Goal: Task Accomplishment & Management: Manage account settings

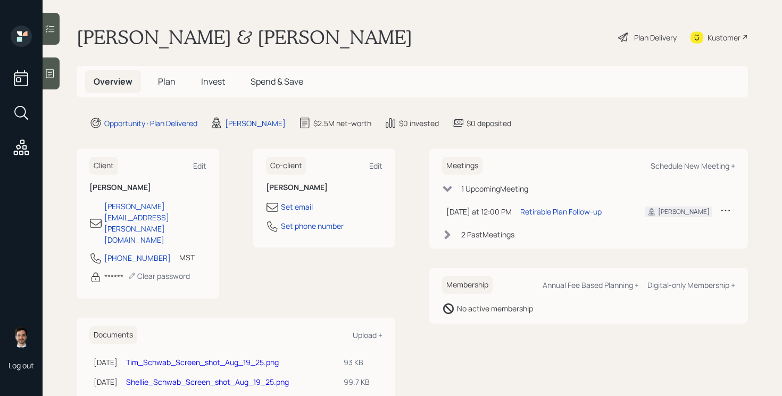
click at [644, 39] on div "Plan Delivery" at bounding box center [655, 37] width 43 height 11
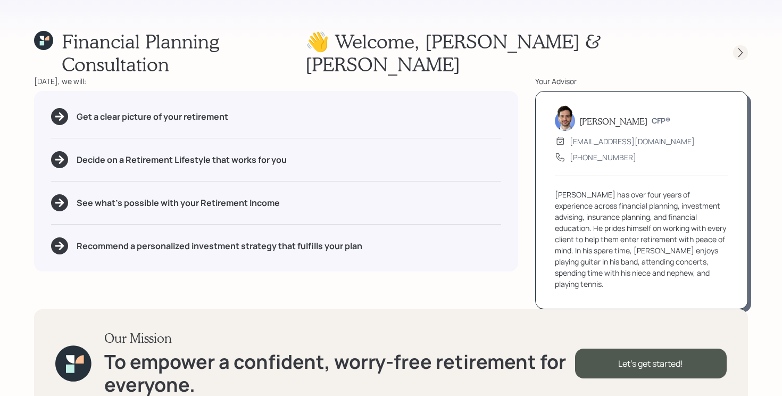
click at [742, 48] on icon at bounding box center [740, 52] width 4 height 9
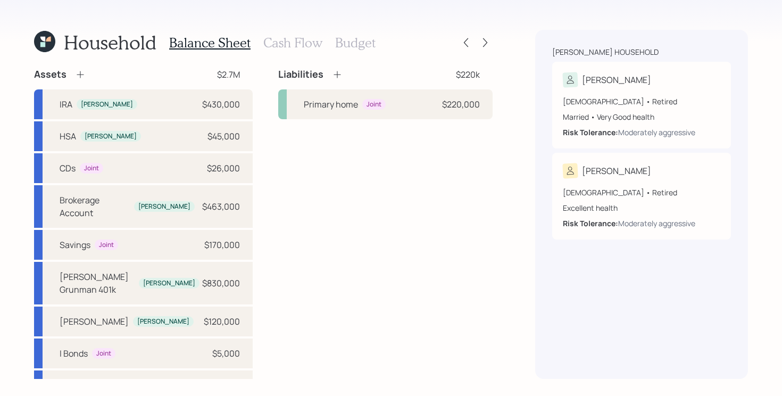
click at [48, 40] on icon at bounding box center [48, 39] width 5 height 5
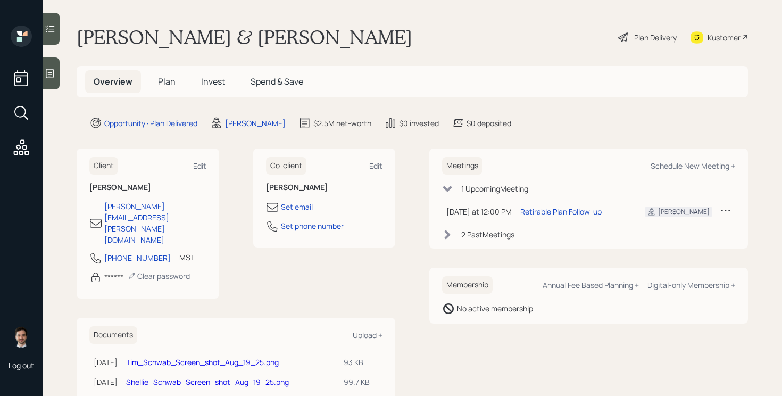
click at [170, 79] on span "Plan" at bounding box center [167, 82] width 18 height 12
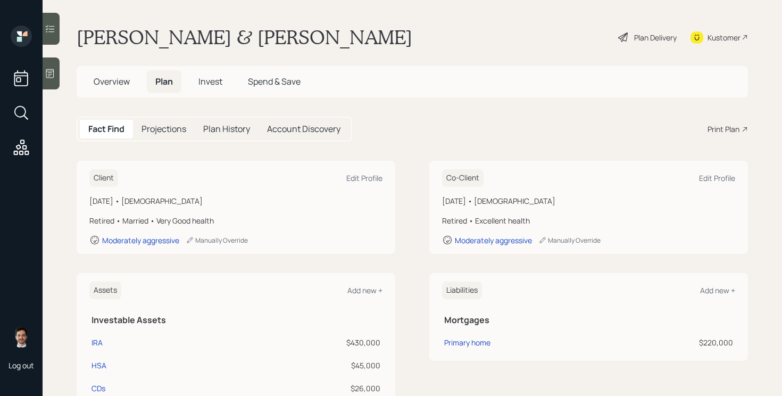
click at [660, 43] on div "Plan Delivery" at bounding box center [647, 37] width 61 height 23
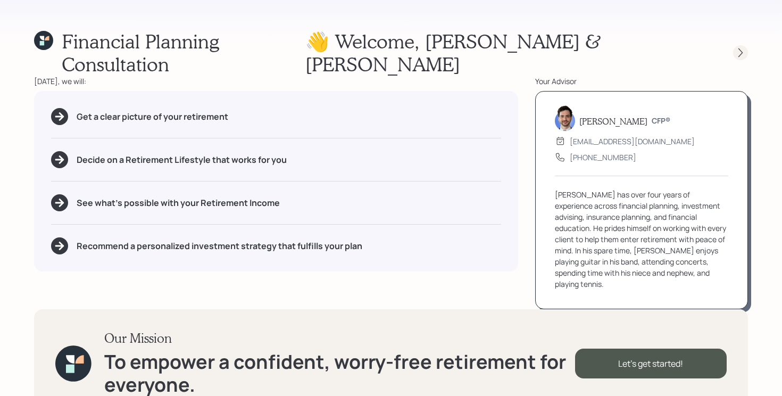
click at [743, 47] on icon at bounding box center [740, 52] width 11 height 11
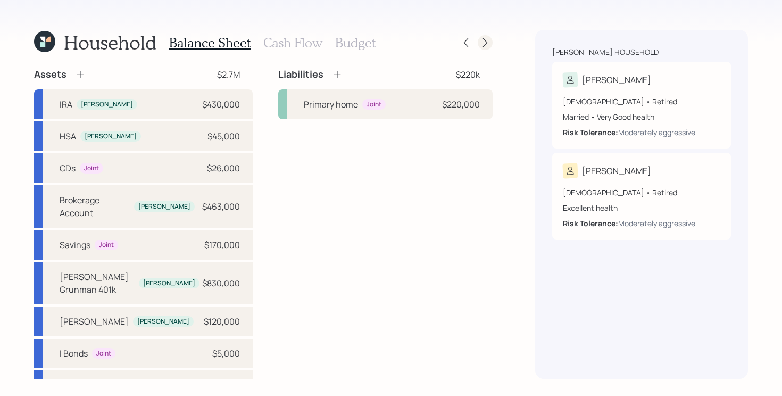
click at [484, 39] on icon at bounding box center [485, 42] width 11 height 11
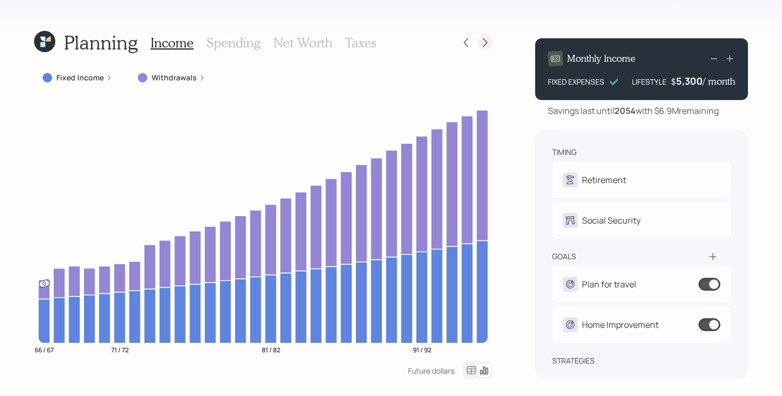
click at [488, 39] on icon at bounding box center [485, 42] width 11 height 11
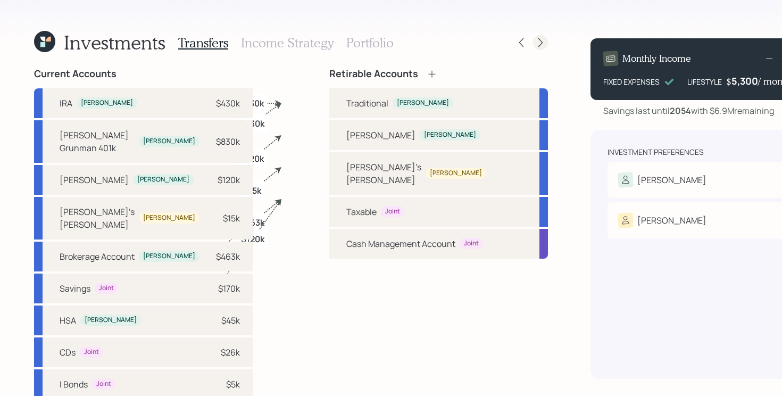
click at [535, 40] on icon at bounding box center [540, 42] width 11 height 11
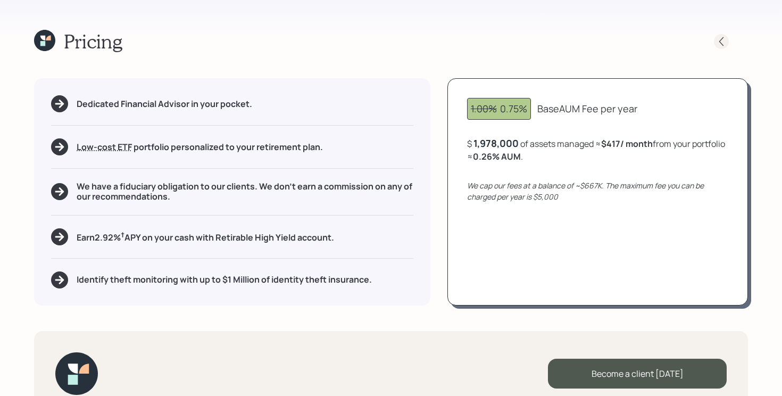
click at [721, 41] on icon at bounding box center [721, 41] width 11 height 11
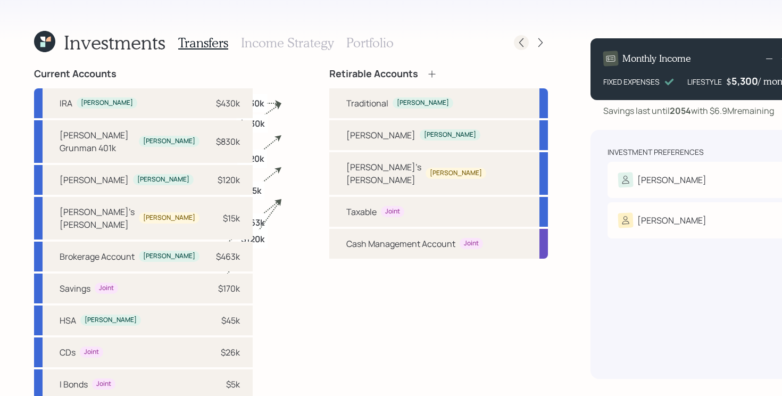
click at [516, 44] on icon at bounding box center [521, 42] width 11 height 11
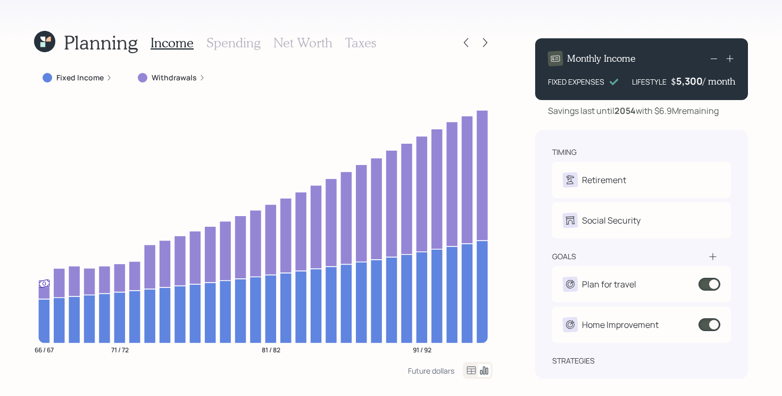
click at [463, 44] on icon at bounding box center [466, 42] width 11 height 11
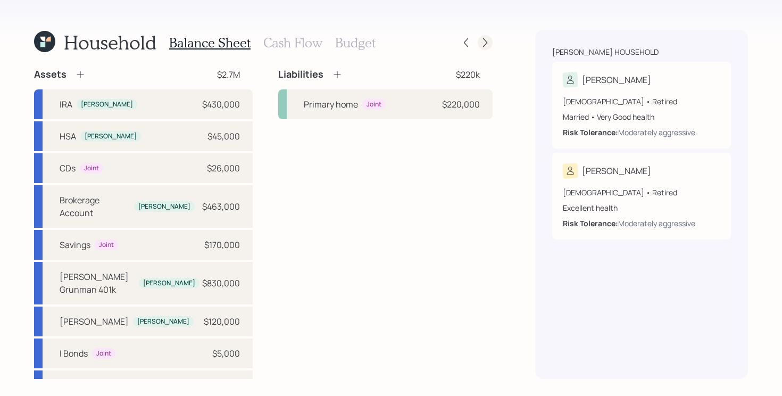
click at [481, 41] on icon at bounding box center [485, 42] width 11 height 11
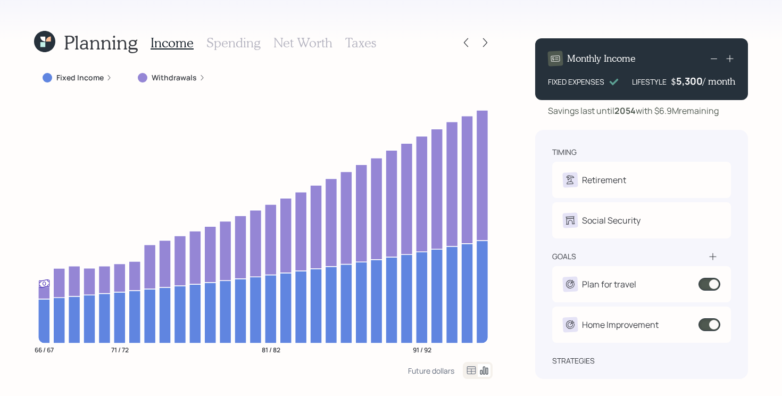
click at [174, 80] on label "Withdrawals" at bounding box center [174, 77] width 45 height 11
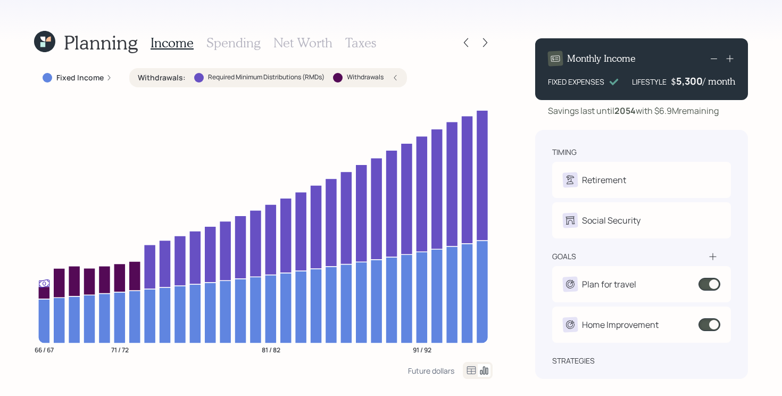
click at [174, 80] on label "Withdrawals :" at bounding box center [162, 77] width 48 height 11
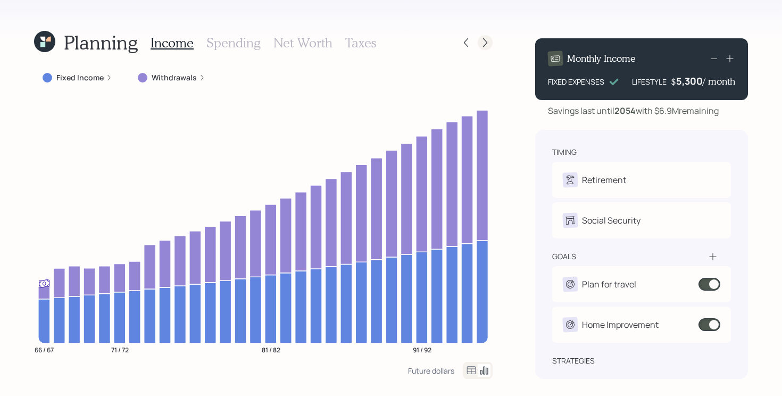
click at [491, 40] on div at bounding box center [485, 42] width 15 height 15
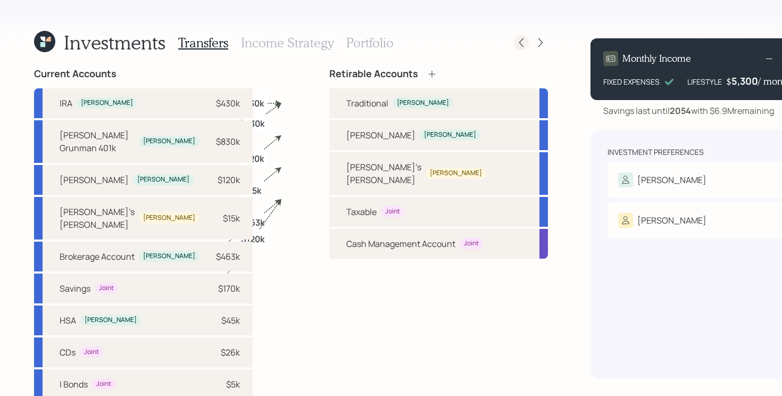
click at [514, 48] on div at bounding box center [521, 42] width 15 height 15
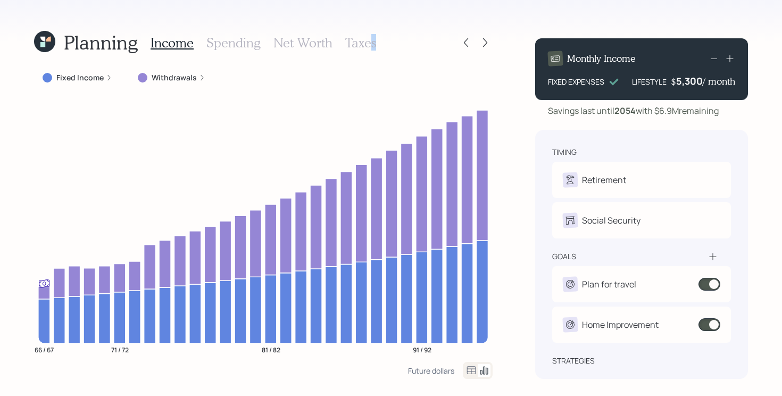
click at [371, 40] on h3 "Taxes" at bounding box center [360, 42] width 31 height 15
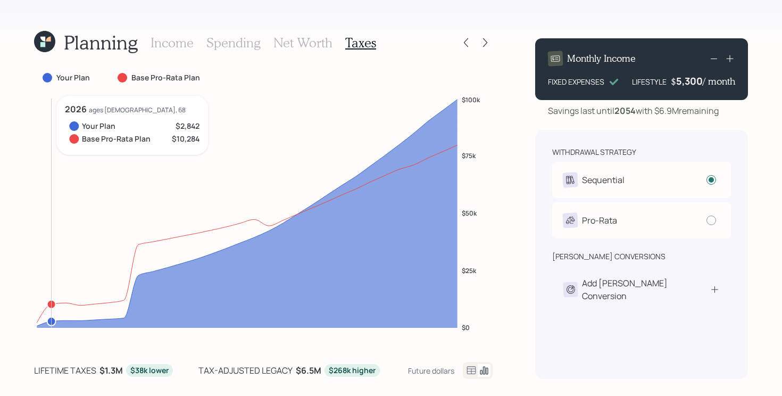
drag, startPoint x: 40, startPoint y: 325, endPoint x: 47, endPoint y: 323, distance: 7.5
click at [717, 286] on icon at bounding box center [715, 289] width 10 height 11
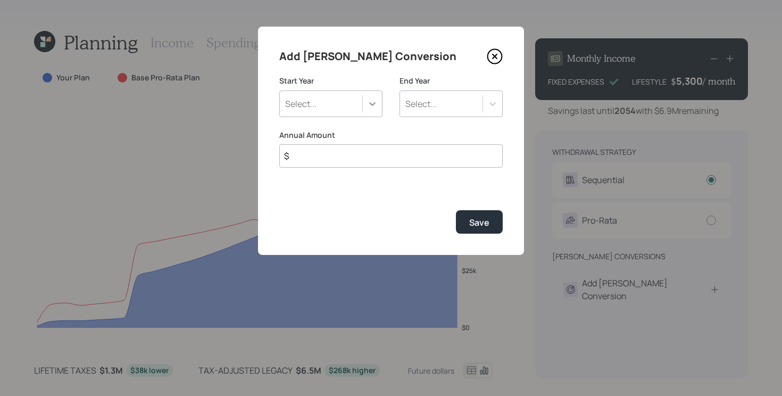
click at [370, 105] on icon at bounding box center [372, 103] width 11 height 11
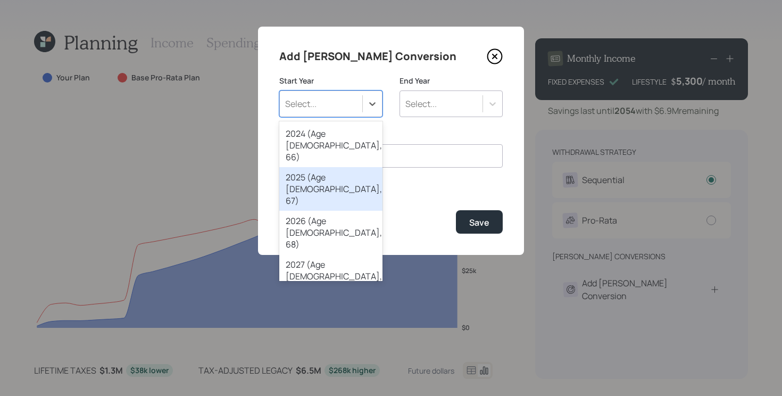
click at [328, 167] on div "2025 (Age [DEMOGRAPHIC_DATA], 67)" at bounding box center [330, 189] width 103 height 44
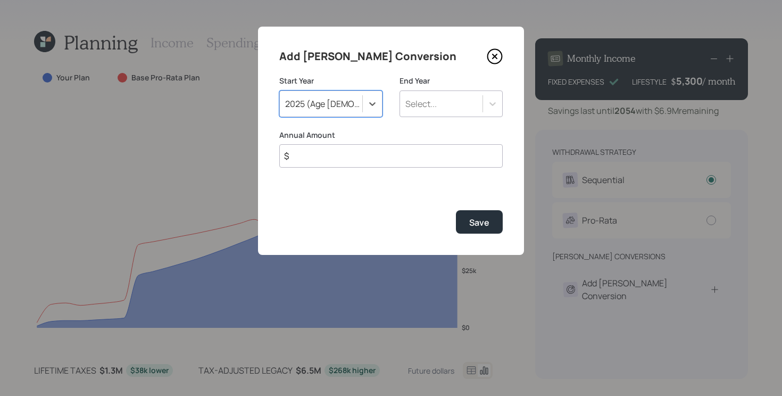
click at [481, 96] on div "Select..." at bounding box center [441, 104] width 82 height 18
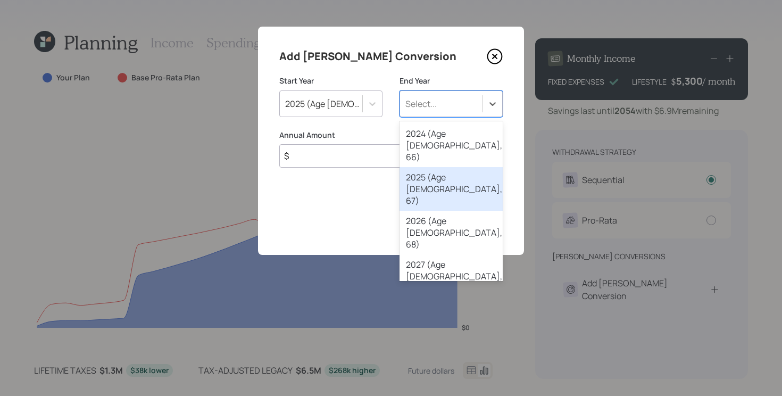
click at [447, 167] on div "2025 (Age [DEMOGRAPHIC_DATA], 67)" at bounding box center [451, 189] width 103 height 44
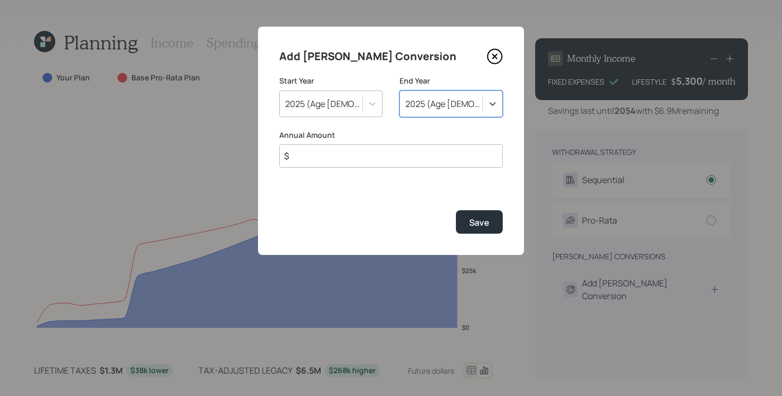
click at [397, 161] on input "$" at bounding box center [390, 155] width 223 height 23
type input "$ 10,000"
click at [471, 221] on div "Save" at bounding box center [479, 223] width 20 height 12
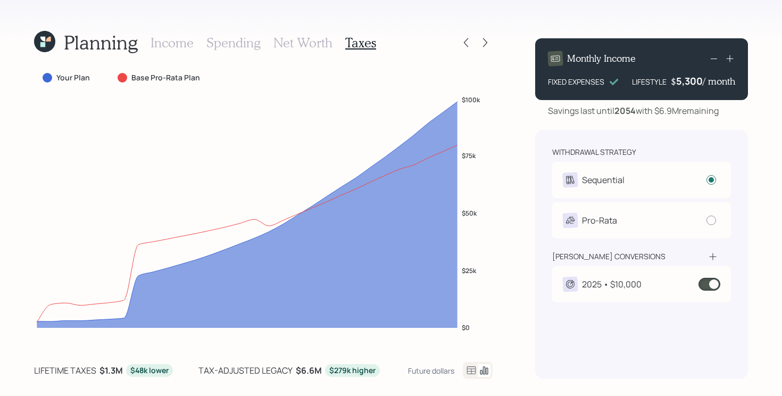
click at [710, 288] on span at bounding box center [710, 284] width 22 height 13
click at [707, 283] on span at bounding box center [710, 284] width 22 height 13
click at [708, 283] on span at bounding box center [710, 284] width 22 height 13
click at [707, 284] on span at bounding box center [710, 284] width 22 height 13
click at [710, 290] on div "2025 • $10,000" at bounding box center [641, 284] width 157 height 15
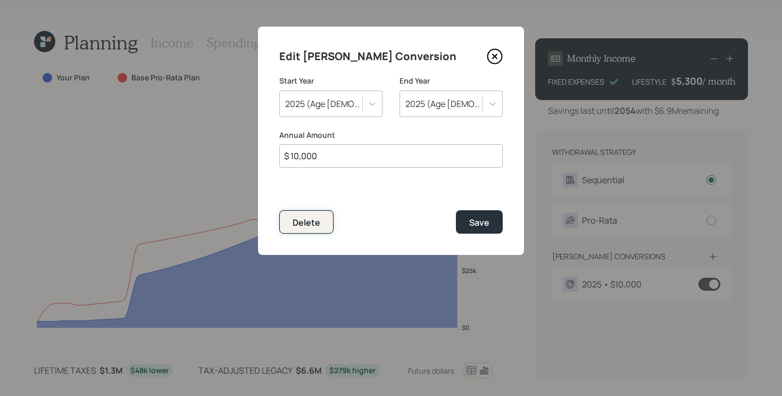
click at [325, 225] on button "Delete" at bounding box center [306, 221] width 54 height 23
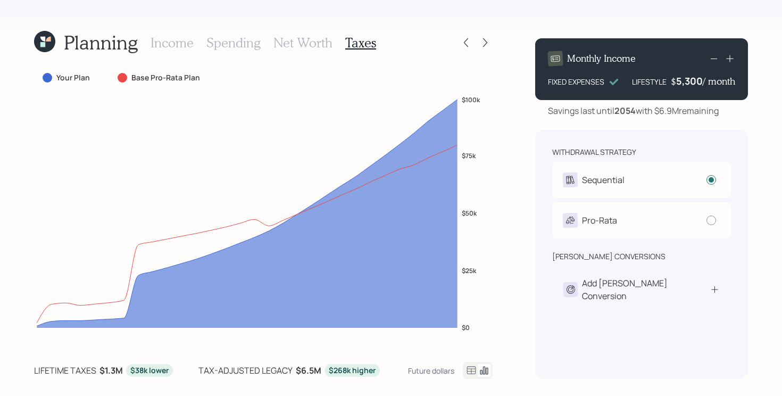
click at [43, 49] on icon at bounding box center [45, 42] width 30 height 30
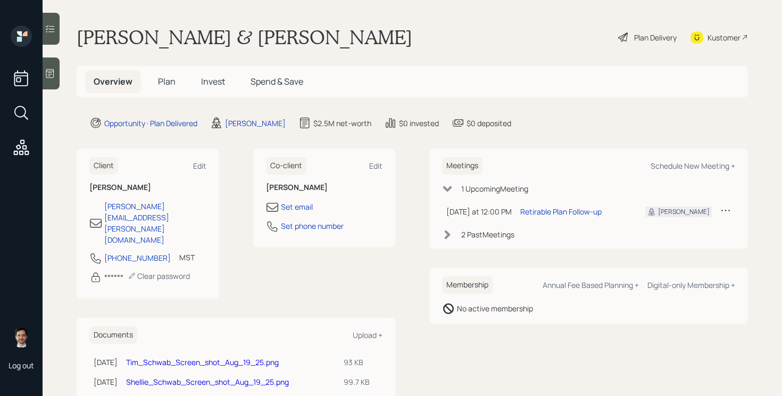
click at [660, 37] on div "Plan Delivery" at bounding box center [655, 37] width 43 height 11
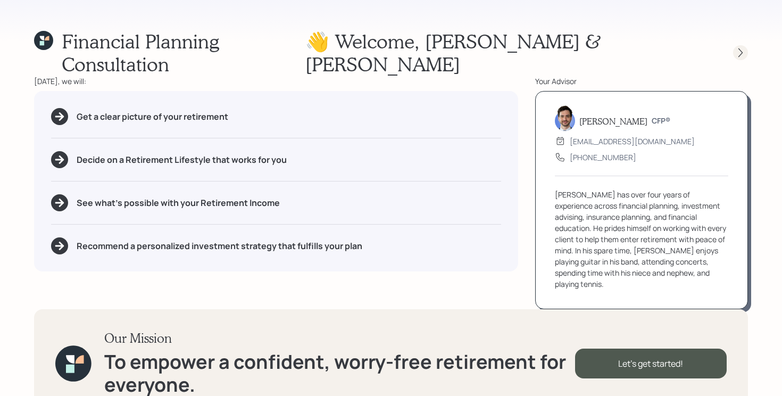
click at [738, 47] on icon at bounding box center [740, 52] width 11 height 11
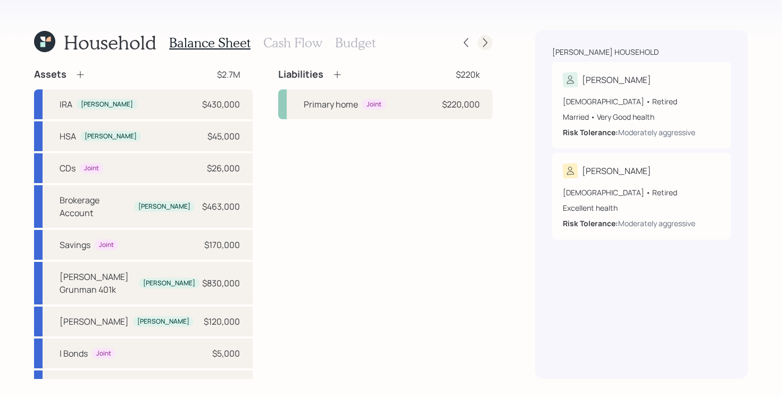
click at [487, 41] on icon at bounding box center [485, 42] width 11 height 11
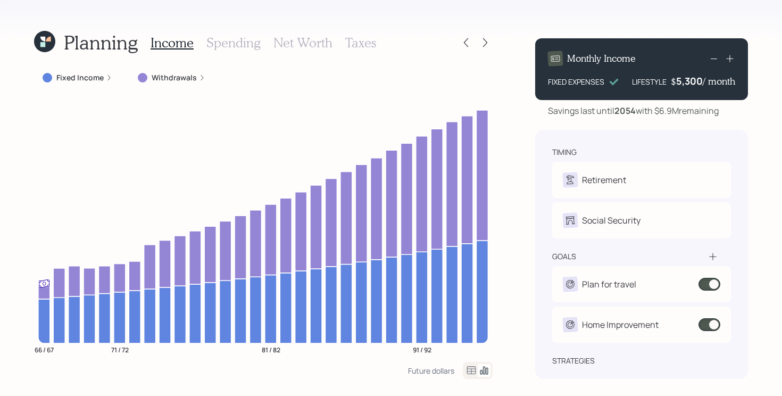
click at [74, 79] on label "Fixed Income" at bounding box center [79, 77] width 47 height 11
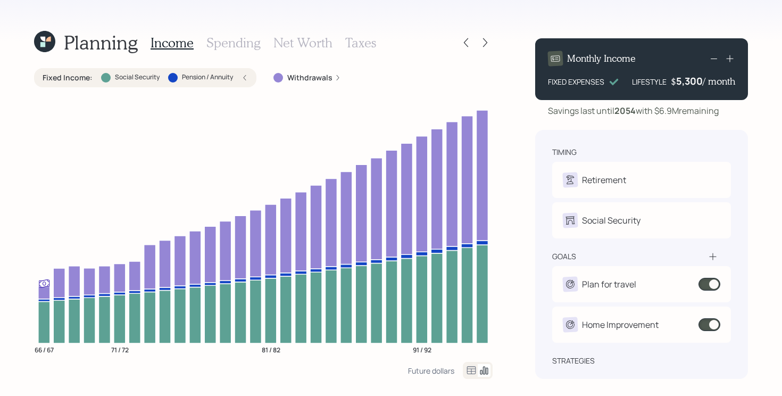
click at [74, 79] on label "Fixed Income :" at bounding box center [68, 77] width 50 height 11
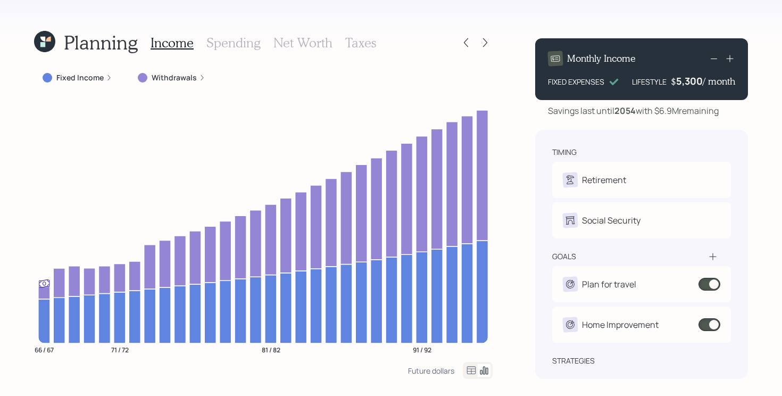
click at [49, 40] on icon at bounding box center [48, 39] width 5 height 5
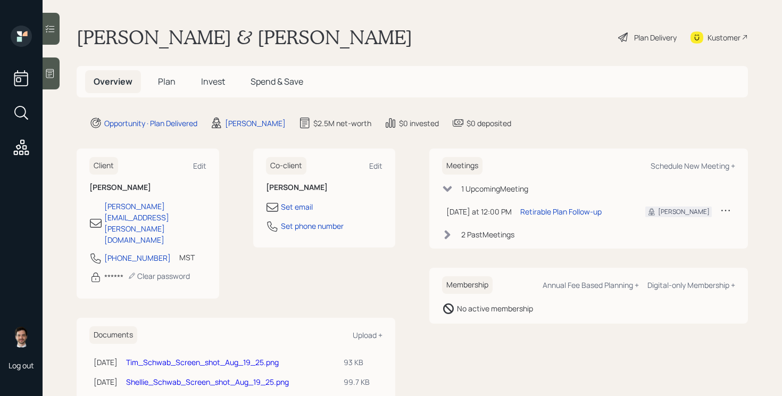
click at [164, 74] on h5 "Plan" at bounding box center [167, 81] width 35 height 23
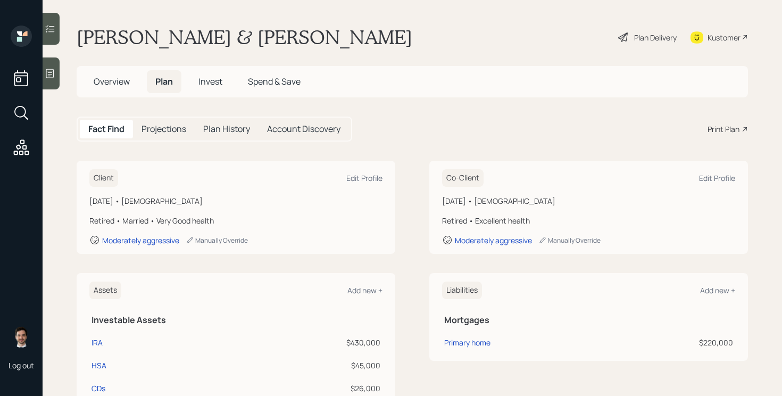
click at [652, 36] on div "Plan Delivery" at bounding box center [655, 37] width 43 height 11
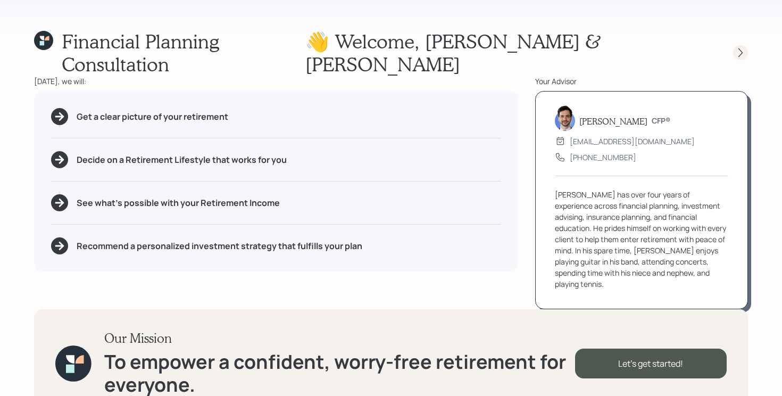
click at [740, 48] on icon at bounding box center [740, 52] width 4 height 9
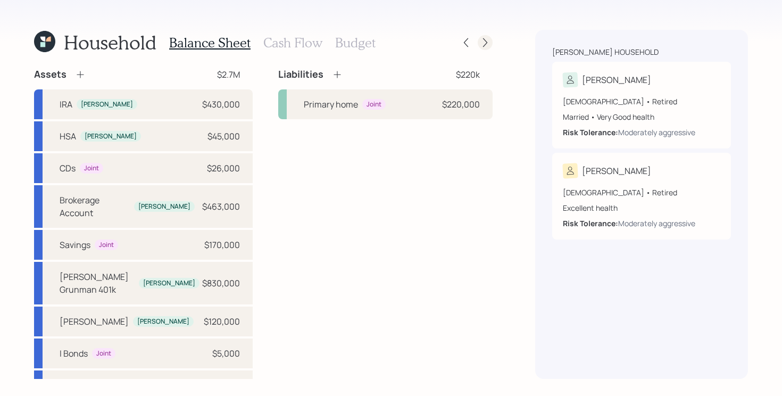
click at [486, 39] on icon at bounding box center [485, 42] width 11 height 11
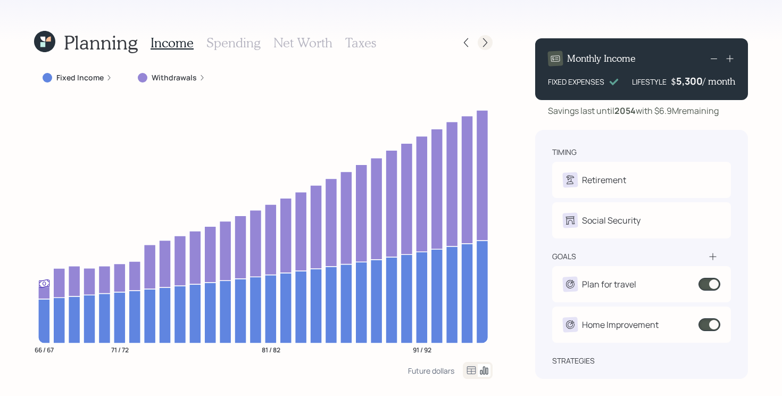
click at [484, 45] on icon at bounding box center [485, 42] width 4 height 9
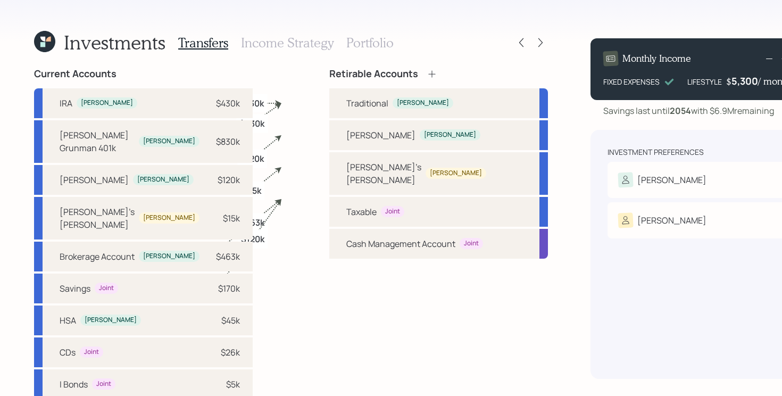
click at [361, 50] on div "Transfers Income Strategy Portfolio" at bounding box center [285, 43] width 215 height 26
click at [364, 46] on h3 "Portfolio" at bounding box center [369, 42] width 47 height 15
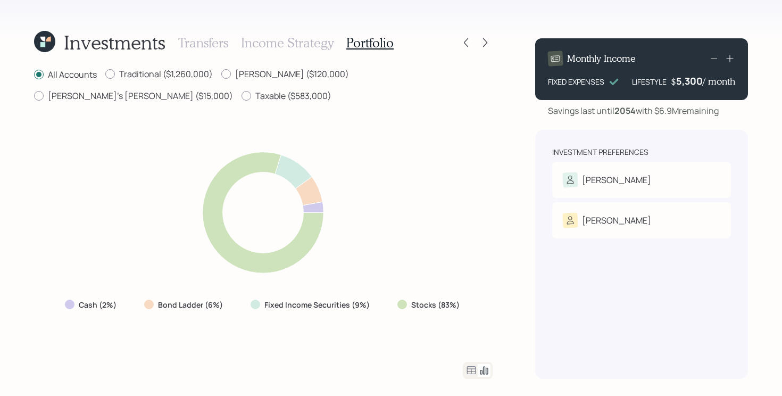
click at [468, 368] on icon at bounding box center [471, 370] width 13 height 13
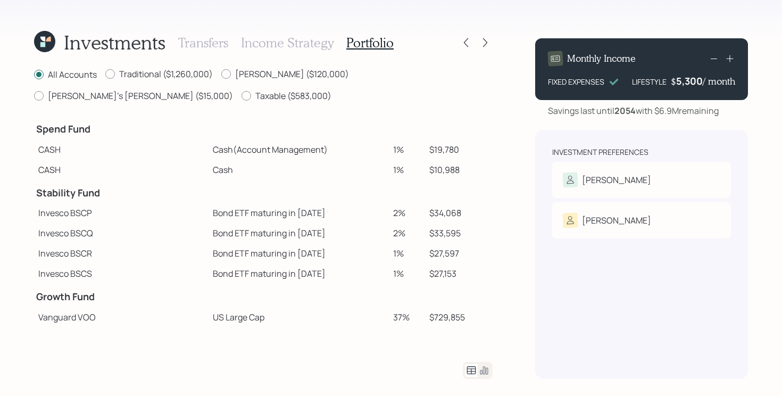
click at [451, 233] on td "$33,595" at bounding box center [459, 233] width 68 height 20
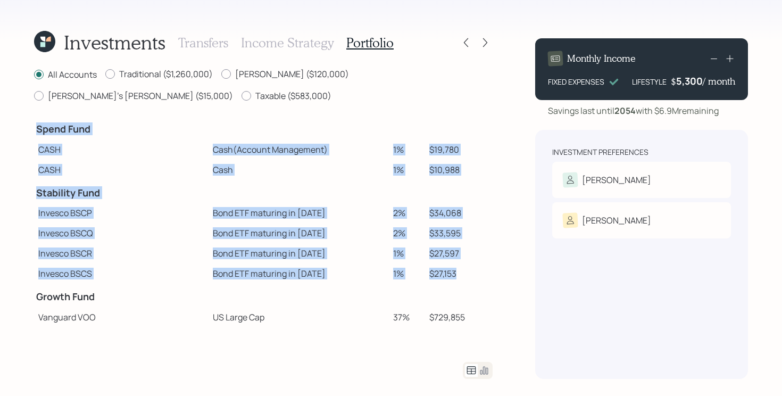
drag, startPoint x: 455, startPoint y: 272, endPoint x: 34, endPoint y: 211, distance: 425.8
click at [34, 211] on tbody "Spend Fund CASH Cash (Account Management) 1% $19,780 CASH Cash 1% $10,988 Stabi…" at bounding box center [263, 312] width 459 height 393
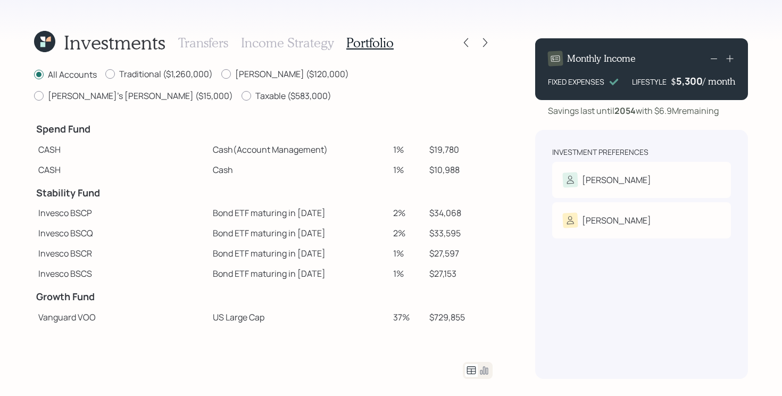
click at [155, 238] on td "Invesco BSCQ" at bounding box center [121, 233] width 175 height 20
drag, startPoint x: 455, startPoint y: 214, endPoint x: 410, endPoint y: 214, distance: 45.8
click at [410, 214] on tr "Invesco BSCP Bond ETF maturing in [DATE] 2% $34,068" at bounding box center [263, 213] width 459 height 20
click at [209, 228] on td "Bond ETF maturing in [DATE]" at bounding box center [299, 233] width 180 height 20
drag, startPoint x: 450, startPoint y: 148, endPoint x: 373, endPoint y: 139, distance: 76.6
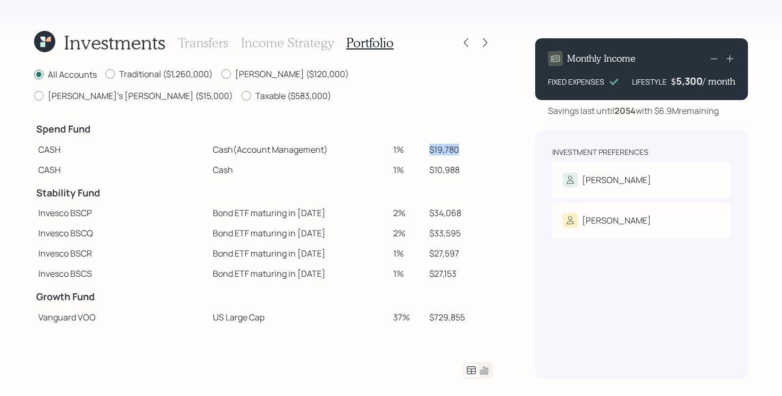
click at [373, 139] on tr "CASH Cash (Account Management) 1% $19,780" at bounding box center [263, 149] width 459 height 20
click at [357, 197] on td at bounding box center [299, 191] width 180 height 23
drag, startPoint x: 462, startPoint y: 169, endPoint x: 359, endPoint y: 168, distance: 103.2
click at [359, 168] on tr "CASH Cash 1% $10,988" at bounding box center [263, 170] width 459 height 20
click at [397, 225] on td "2%" at bounding box center [407, 233] width 37 height 20
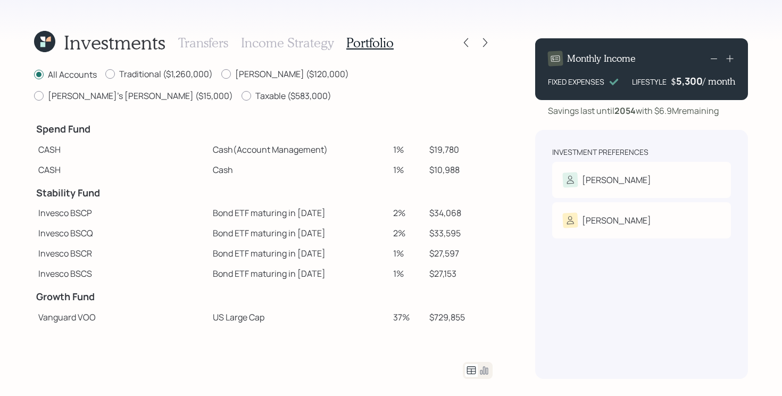
drag, startPoint x: 466, startPoint y: 147, endPoint x: 359, endPoint y: 148, distance: 106.9
click at [359, 148] on tr "CASH Cash (Account Management) 1% $19,780" at bounding box center [263, 149] width 459 height 20
click at [389, 226] on td "2%" at bounding box center [407, 233] width 37 height 20
drag, startPoint x: 468, startPoint y: 212, endPoint x: 404, endPoint y: 214, distance: 63.9
click at [404, 214] on tr "Invesco BSCP Bond ETF maturing in [DATE] 2% $34,068" at bounding box center [263, 213] width 459 height 20
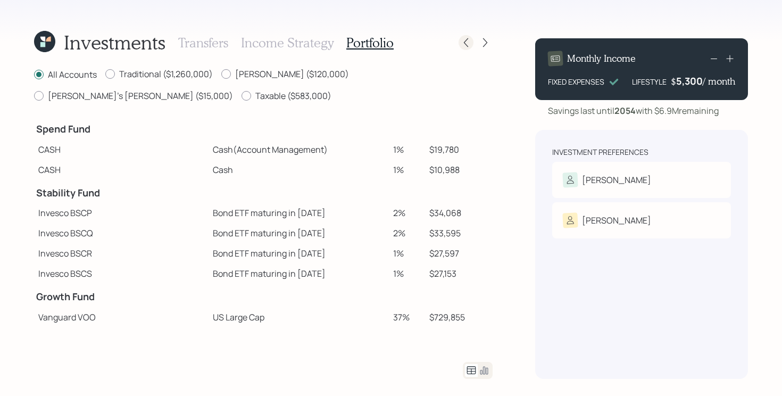
click at [466, 45] on icon at bounding box center [466, 42] width 11 height 11
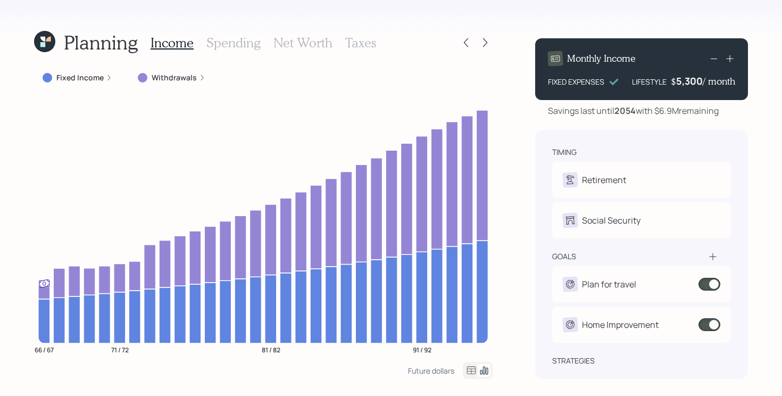
click at [182, 80] on label "Withdrawals" at bounding box center [174, 77] width 45 height 11
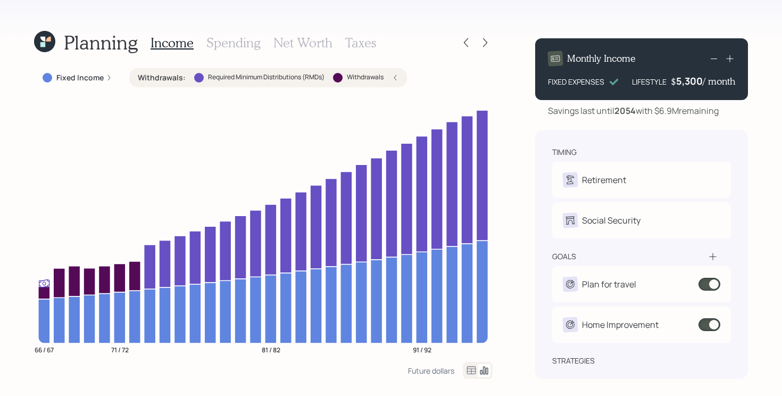
click at [171, 80] on label "Withdrawals :" at bounding box center [162, 77] width 48 height 11
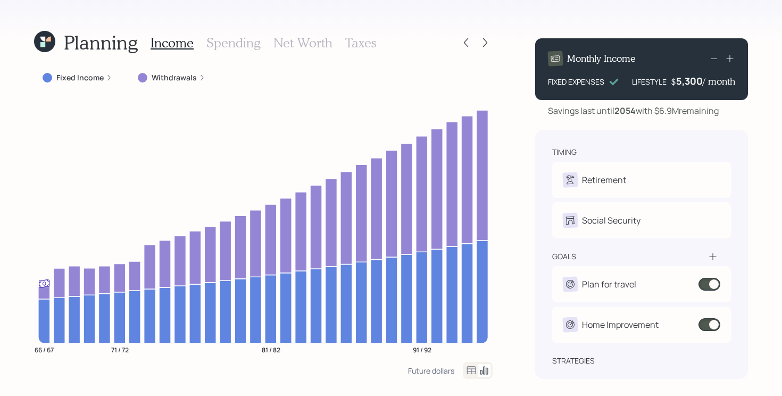
click at [368, 41] on h3 "Taxes" at bounding box center [360, 42] width 31 height 15
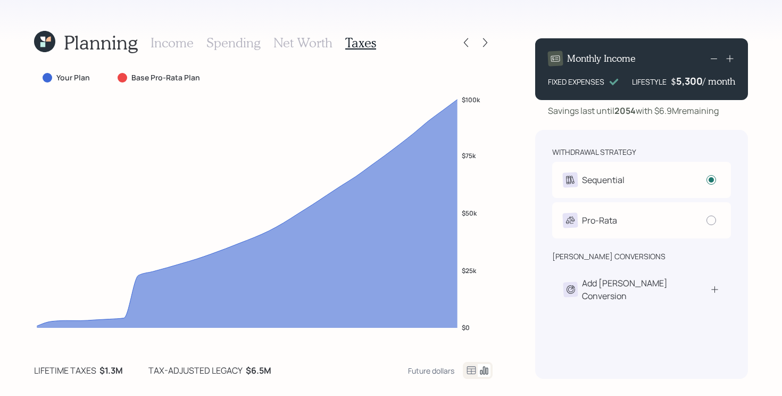
click at [362, 41] on h3 "Taxes" at bounding box center [360, 42] width 31 height 15
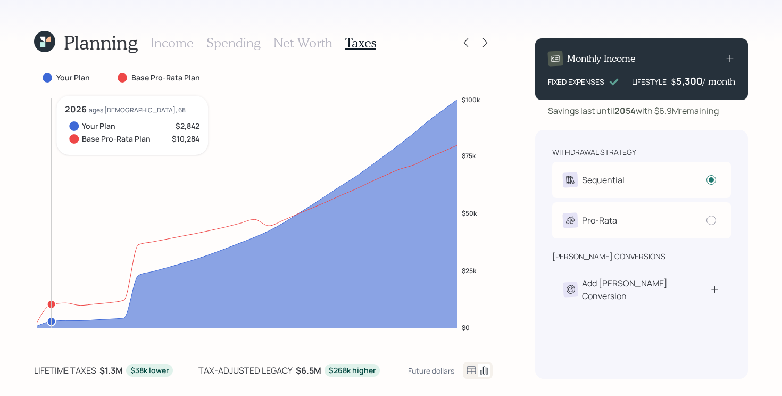
drag, startPoint x: 39, startPoint y: 318, endPoint x: 52, endPoint y: 316, distance: 12.9
click at [52, 316] on icon "$0 $25k $50k $75k $100k" at bounding box center [263, 221] width 459 height 251
click at [737, 290] on div "withdrawal strategy Sequential Withdraw from accounts in order: Taxable → Tax-D…" at bounding box center [641, 254] width 213 height 249
click at [716, 284] on icon at bounding box center [715, 289] width 10 height 11
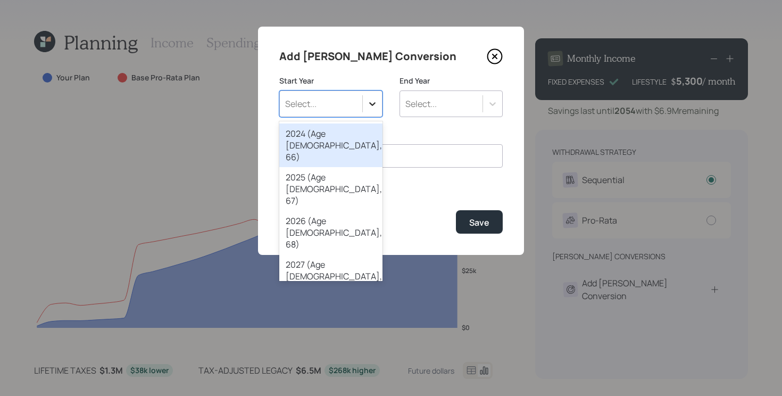
click at [374, 103] on icon at bounding box center [372, 104] width 6 height 4
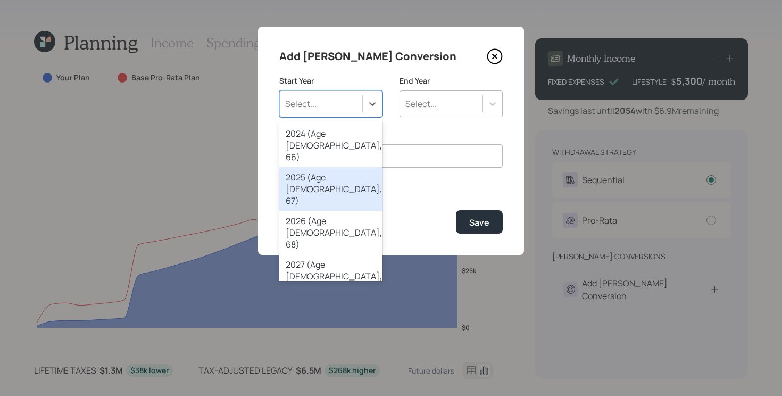
click at [329, 167] on div "2025 (Age [DEMOGRAPHIC_DATA], 67)" at bounding box center [330, 189] width 103 height 44
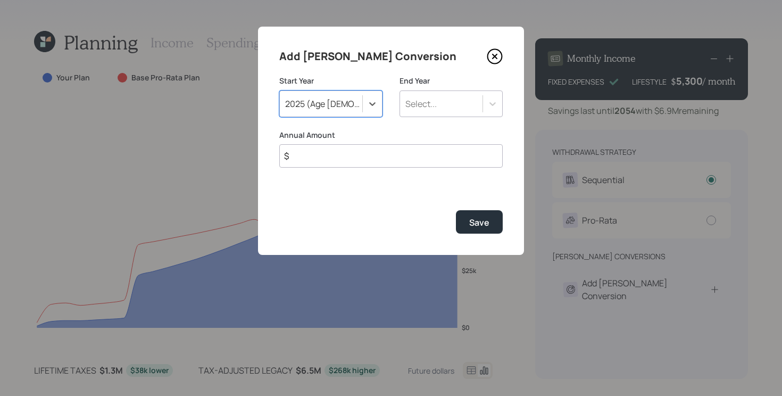
click at [460, 102] on div "Select..." at bounding box center [441, 104] width 82 height 18
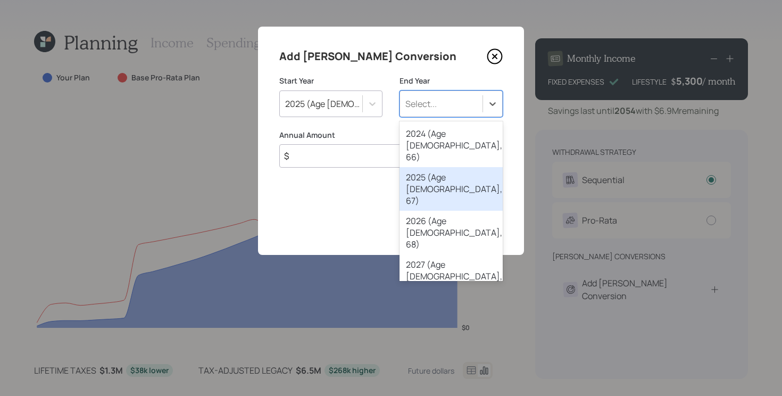
click at [439, 167] on div "2025 (Age [DEMOGRAPHIC_DATA], 67)" at bounding box center [451, 189] width 103 height 44
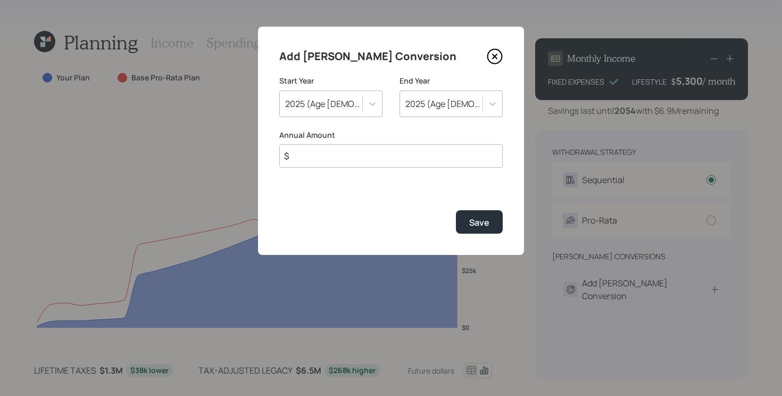
click at [375, 155] on input "$" at bounding box center [390, 155] width 223 height 23
type input "$ 15,000"
click at [479, 222] on div "Save" at bounding box center [479, 223] width 20 height 12
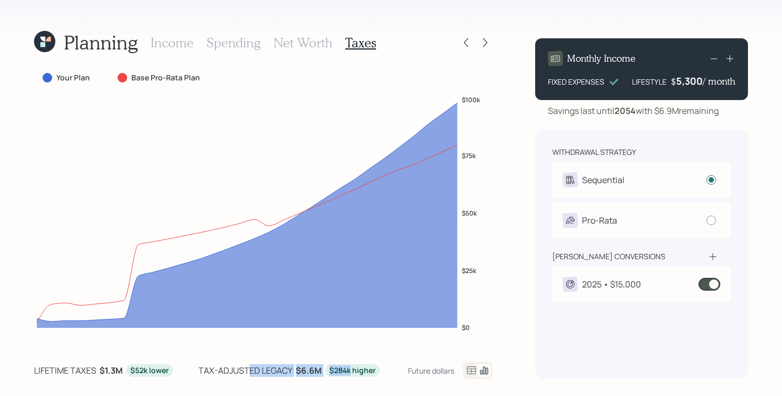
drag, startPoint x: 246, startPoint y: 373, endPoint x: 347, endPoint y: 373, distance: 101.1
click at [347, 373] on div "tax-adjusted legacy $6.6M $284k higher" at bounding box center [288, 370] width 181 height 13
click at [337, 336] on icon "$0 $25k $50k $75k $100k" at bounding box center [263, 221] width 459 height 251
click at [710, 283] on span at bounding box center [710, 284] width 22 height 13
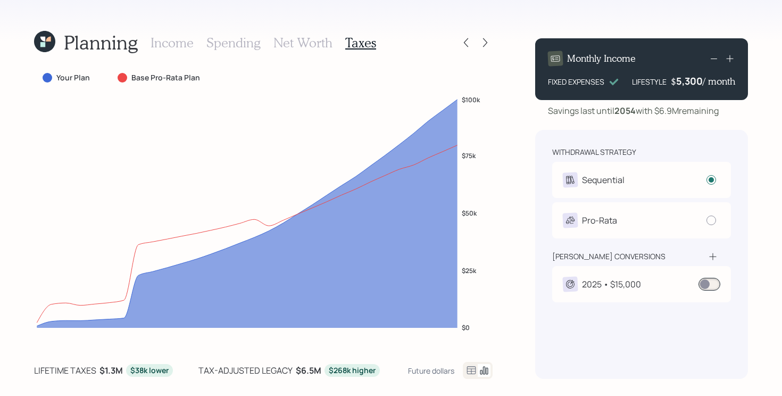
click at [709, 285] on span at bounding box center [710, 284] width 22 height 13
click at [718, 284] on span at bounding box center [710, 284] width 22 height 13
click at [711, 285] on span at bounding box center [710, 284] width 22 height 13
click at [483, 48] on div at bounding box center [485, 42] width 15 height 15
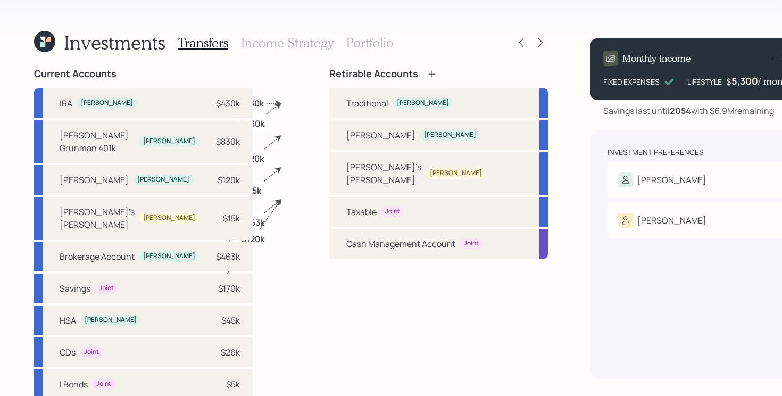
click at [533, 48] on div at bounding box center [540, 42] width 15 height 15
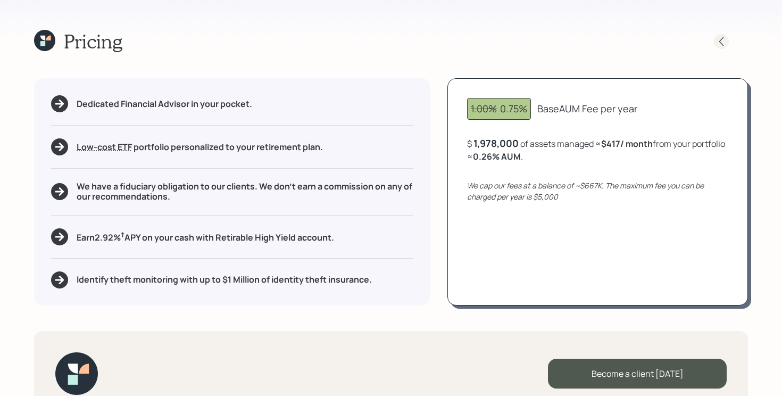
click at [717, 45] on icon at bounding box center [721, 41] width 11 height 11
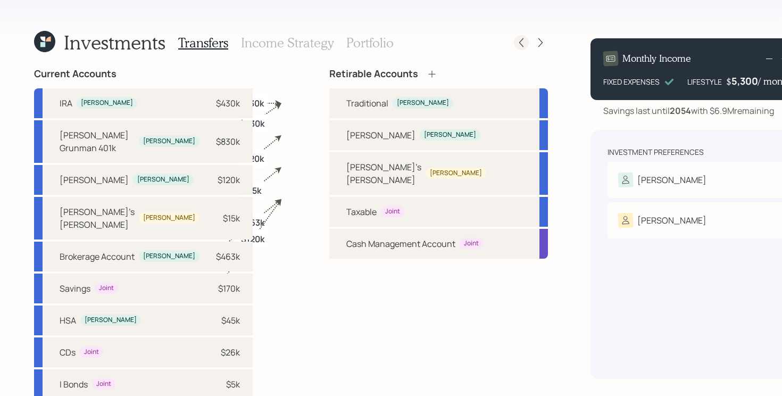
click at [516, 43] on icon at bounding box center [521, 42] width 11 height 11
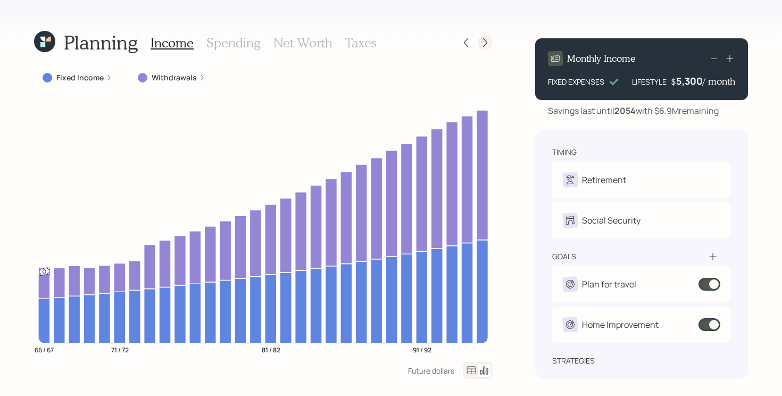
click at [486, 44] on icon at bounding box center [485, 42] width 4 height 9
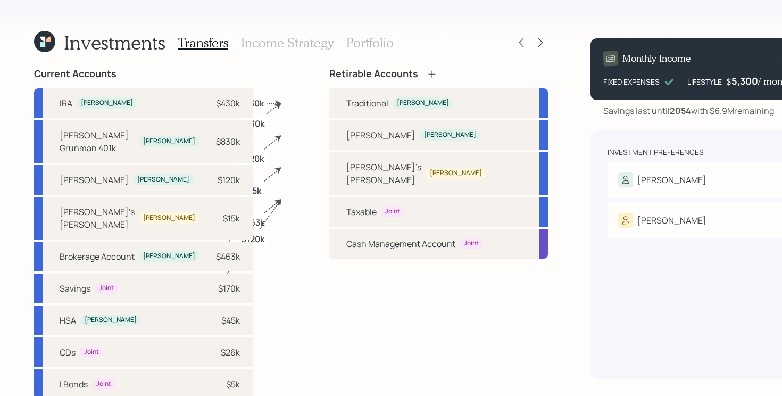
click at [360, 39] on h3 "Portfolio" at bounding box center [369, 42] width 47 height 15
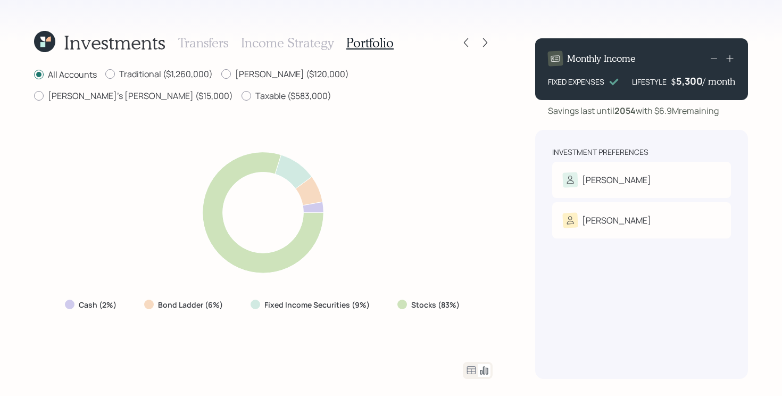
click at [470, 370] on icon at bounding box center [471, 370] width 13 height 13
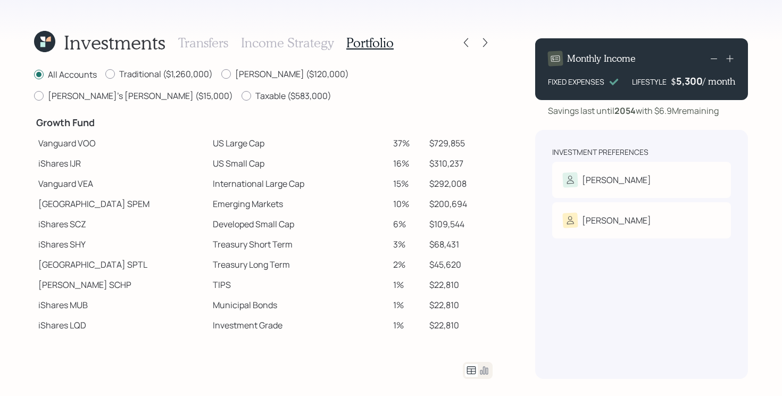
scroll to position [175, 0]
drag, startPoint x: 167, startPoint y: 145, endPoint x: 420, endPoint y: 139, distance: 253.3
click at [420, 139] on tr "Vanguard VOO US Large Cap 37% $729,855" at bounding box center [263, 142] width 459 height 20
click at [390, 154] on td "16%" at bounding box center [407, 162] width 37 height 20
click at [495, 256] on div "Investments Transfers Income Strategy Portfolio All Accounts Traditional ($1,26…" at bounding box center [391, 198] width 782 height 396
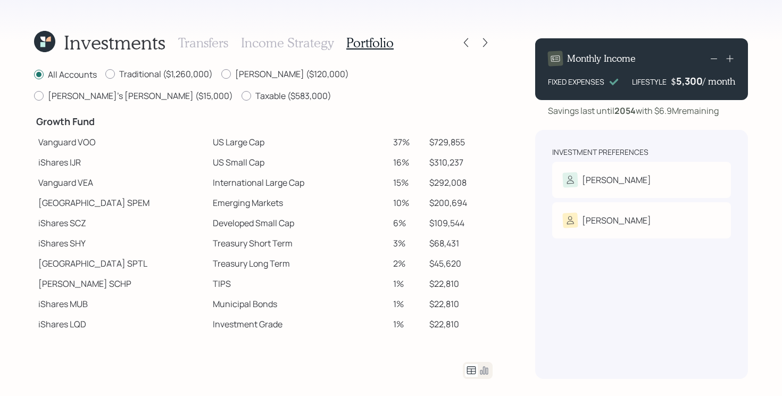
click at [46, 38] on icon at bounding box center [44, 41] width 21 height 21
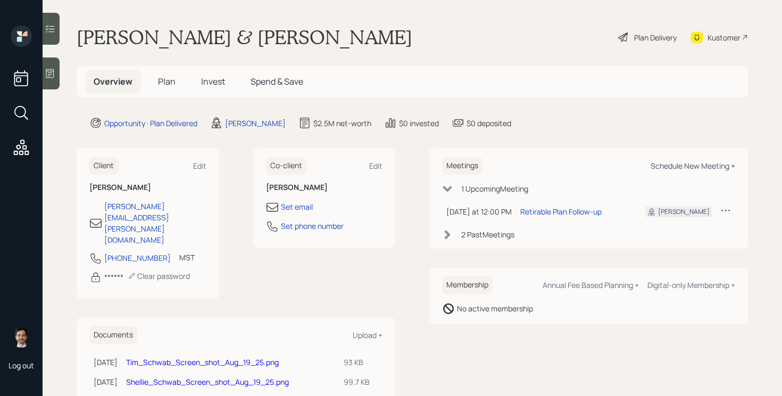
click at [693, 170] on div "Schedule New Meeting +" at bounding box center [693, 166] width 85 height 10
select select "ef6b64e1-8f62-4a74-b865-a7df4b35b836"
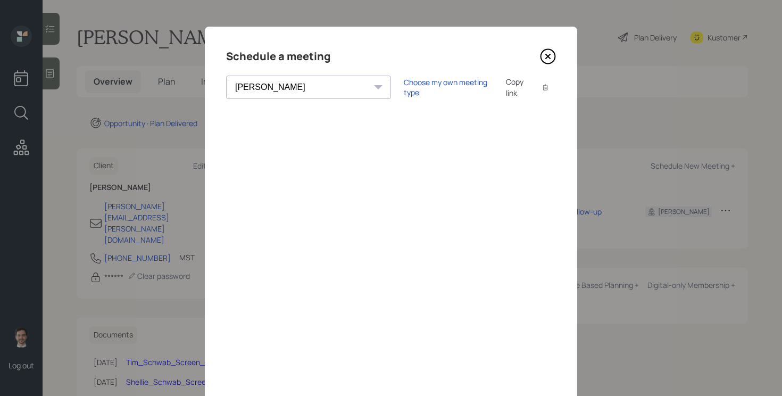
click at [549, 61] on icon at bounding box center [548, 56] width 16 height 16
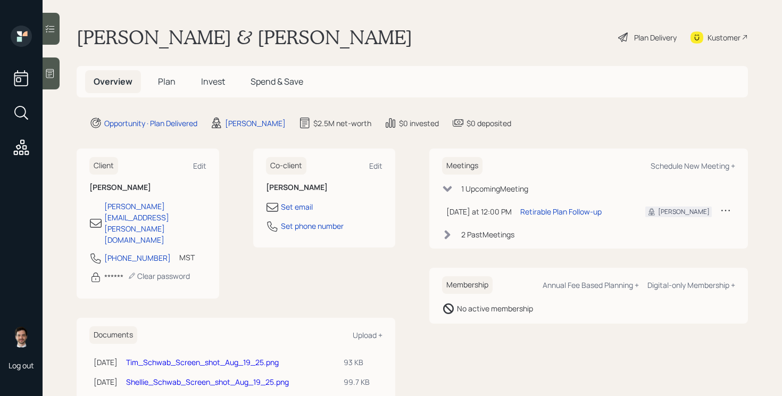
click at [164, 82] on span "Plan" at bounding box center [167, 82] width 18 height 12
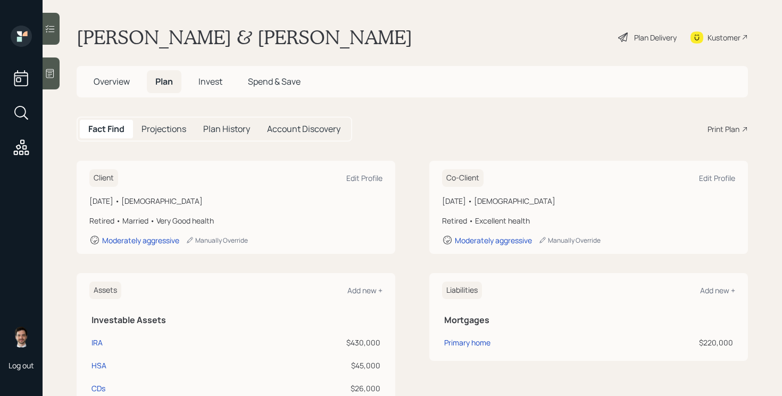
click at [383, 39] on div "[PERSON_NAME] & [PERSON_NAME] Plan Delivery Kustomer" at bounding box center [412, 37] width 671 height 23
